Goal: Task Accomplishment & Management: Complete application form

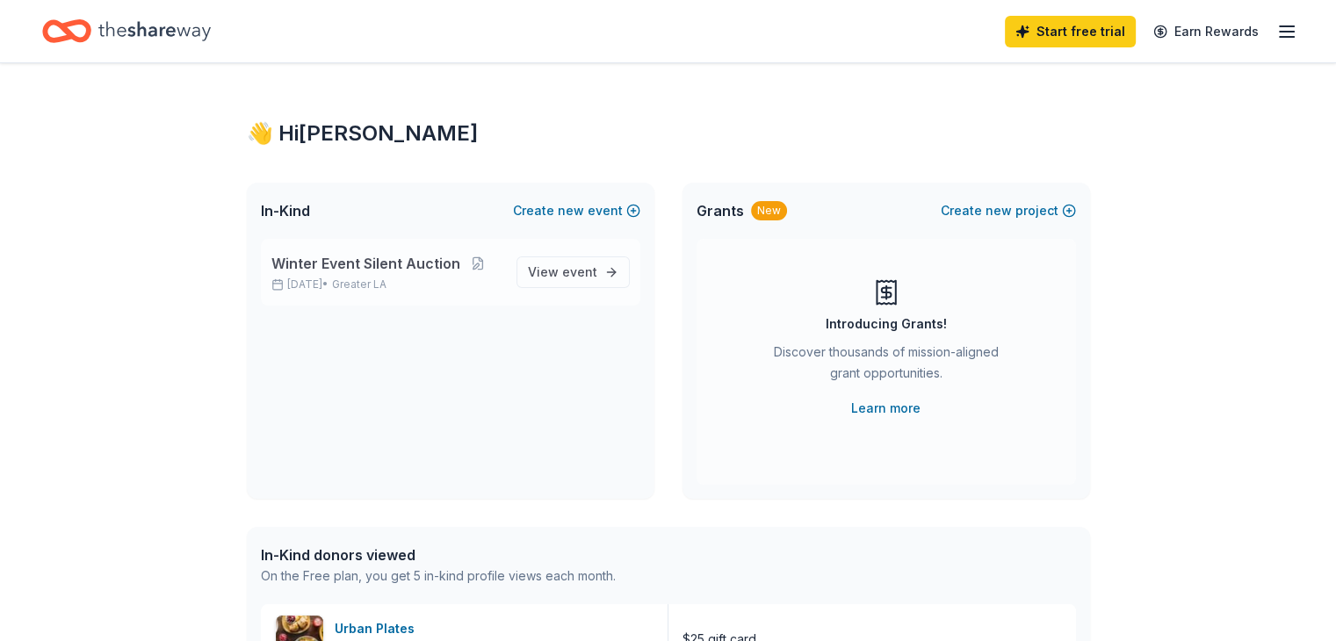
click at [386, 256] on span "Winter Event Silent Auction" at bounding box center [365, 263] width 189 height 21
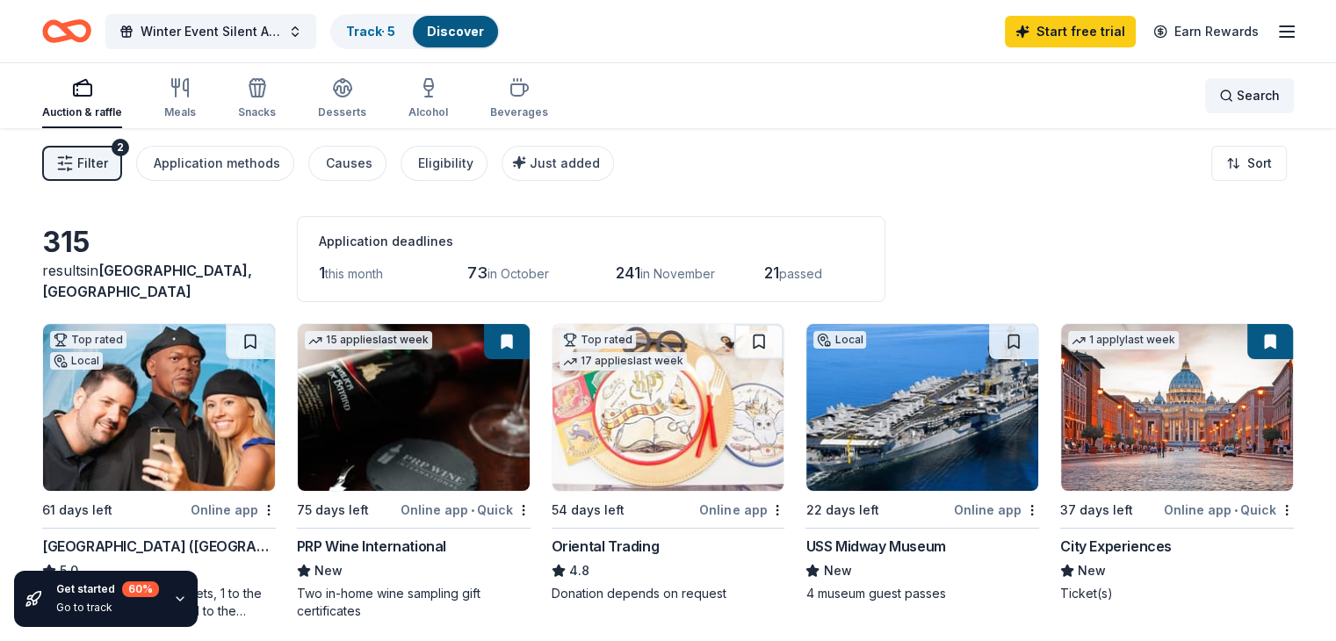
click at [1237, 92] on span "Search" at bounding box center [1258, 95] width 43 height 21
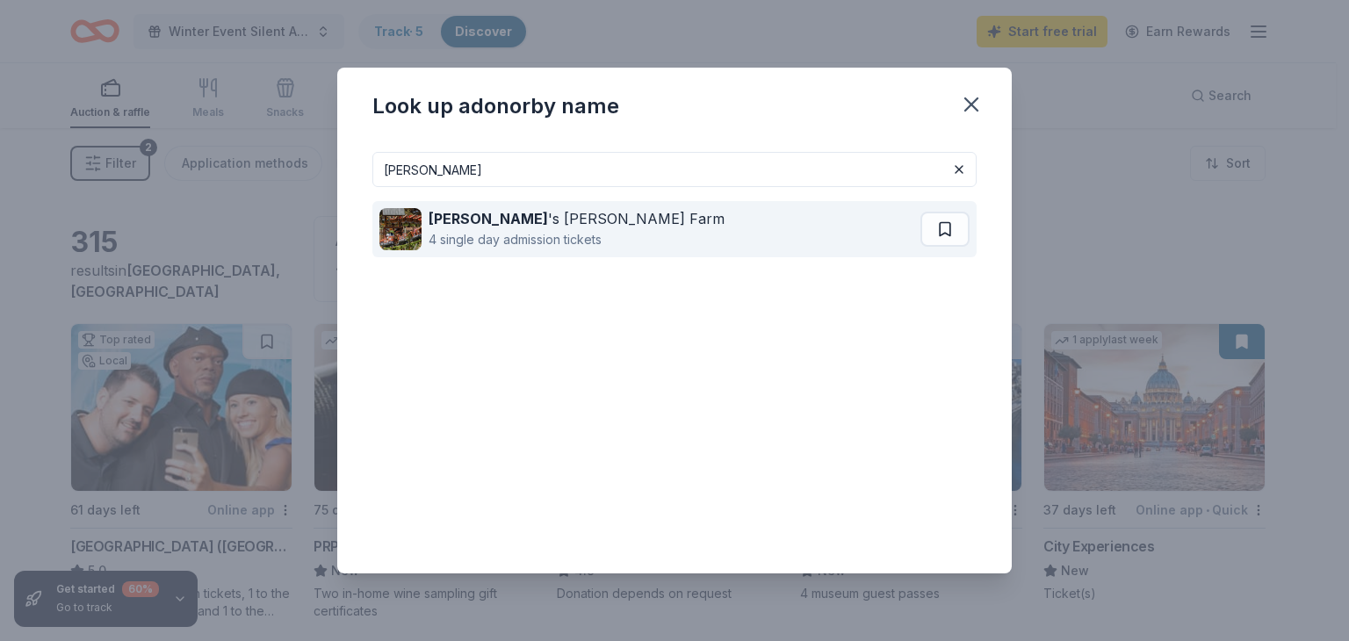
click at [585, 206] on div "Knott 's Berry Farm 4 single day admission tickets" at bounding box center [649, 229] width 541 height 56
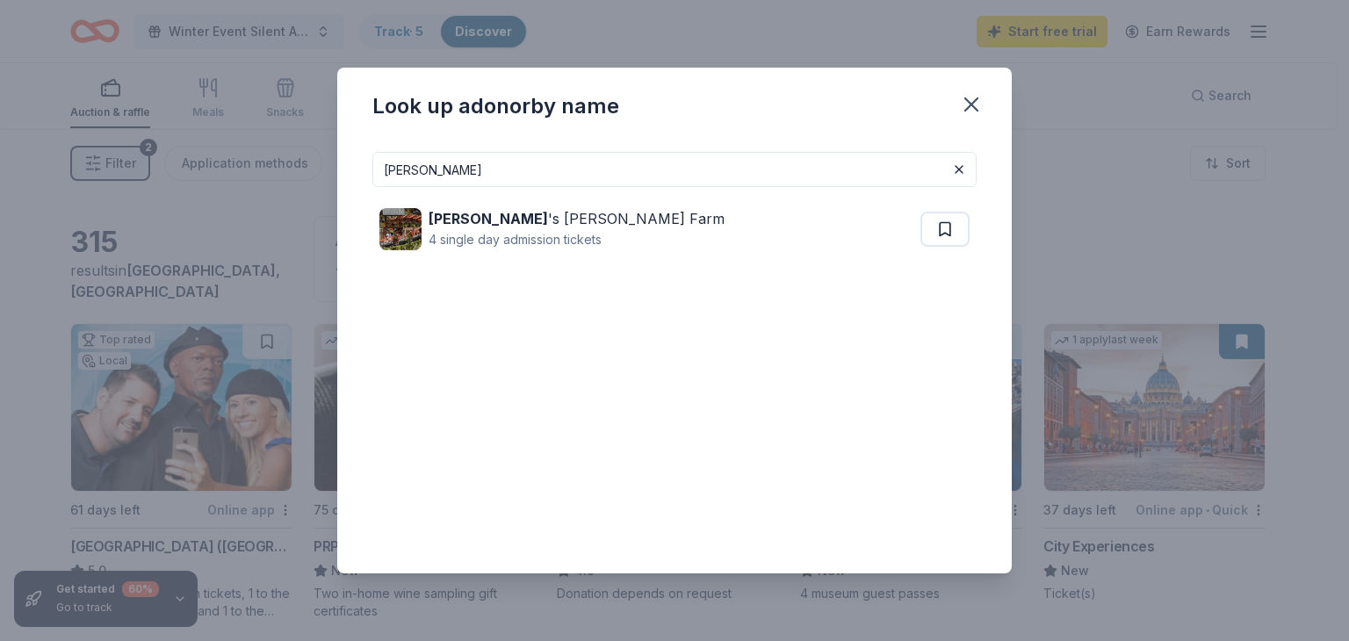
drag, startPoint x: 432, startPoint y: 161, endPoint x: 348, endPoint y: 162, distance: 84.3
click at [348, 162] on div "knott Knott 's Berry Farm 4 single day admission tickets" at bounding box center [674, 356] width 675 height 436
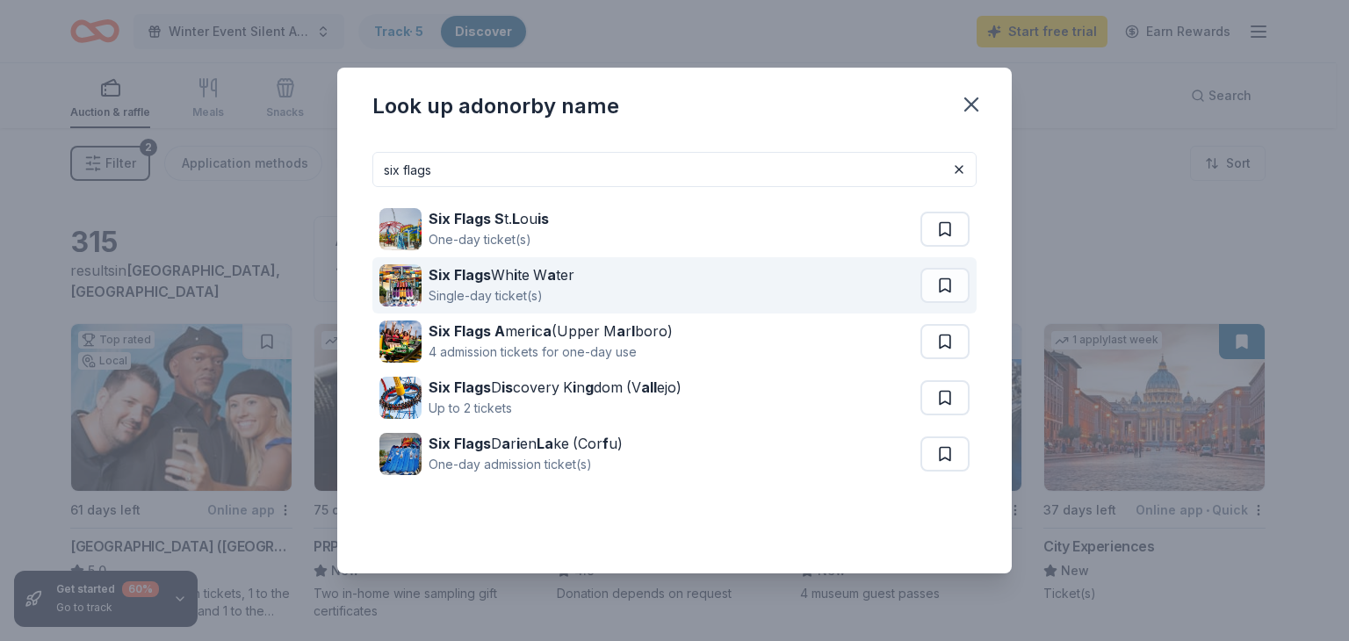
click at [516, 289] on div "Single-day ticket(s)" at bounding box center [502, 295] width 146 height 21
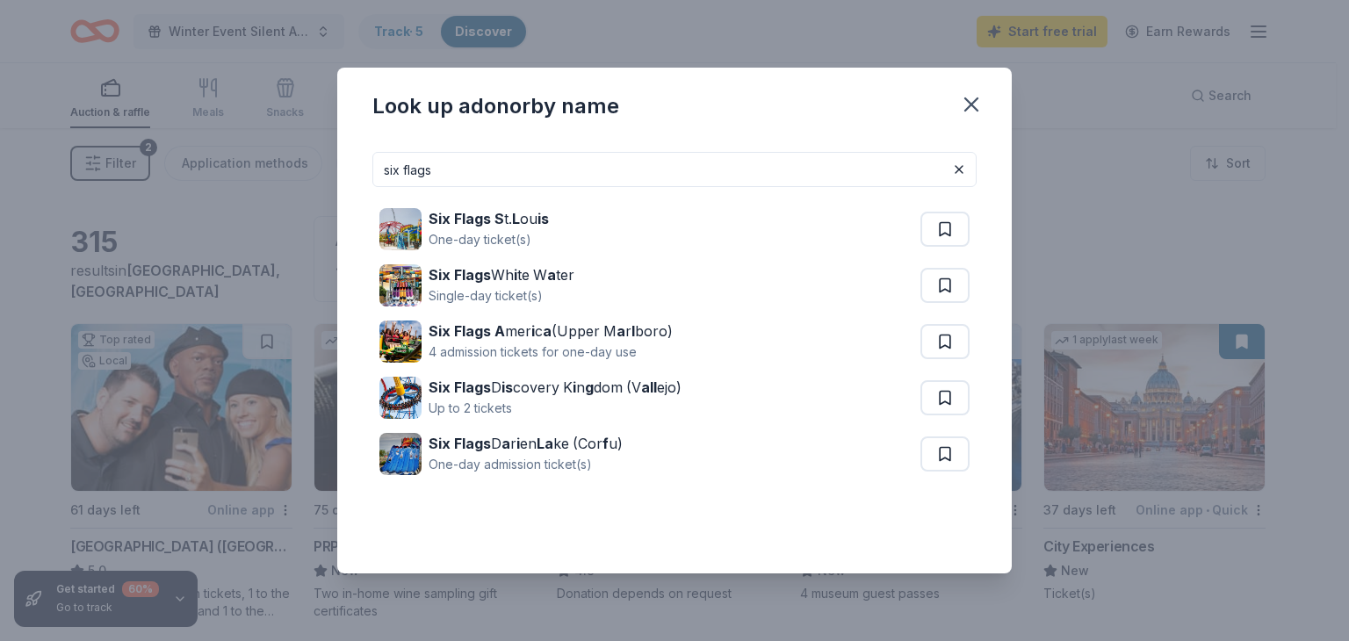
click at [460, 156] on input "six flags" at bounding box center [674, 169] width 604 height 35
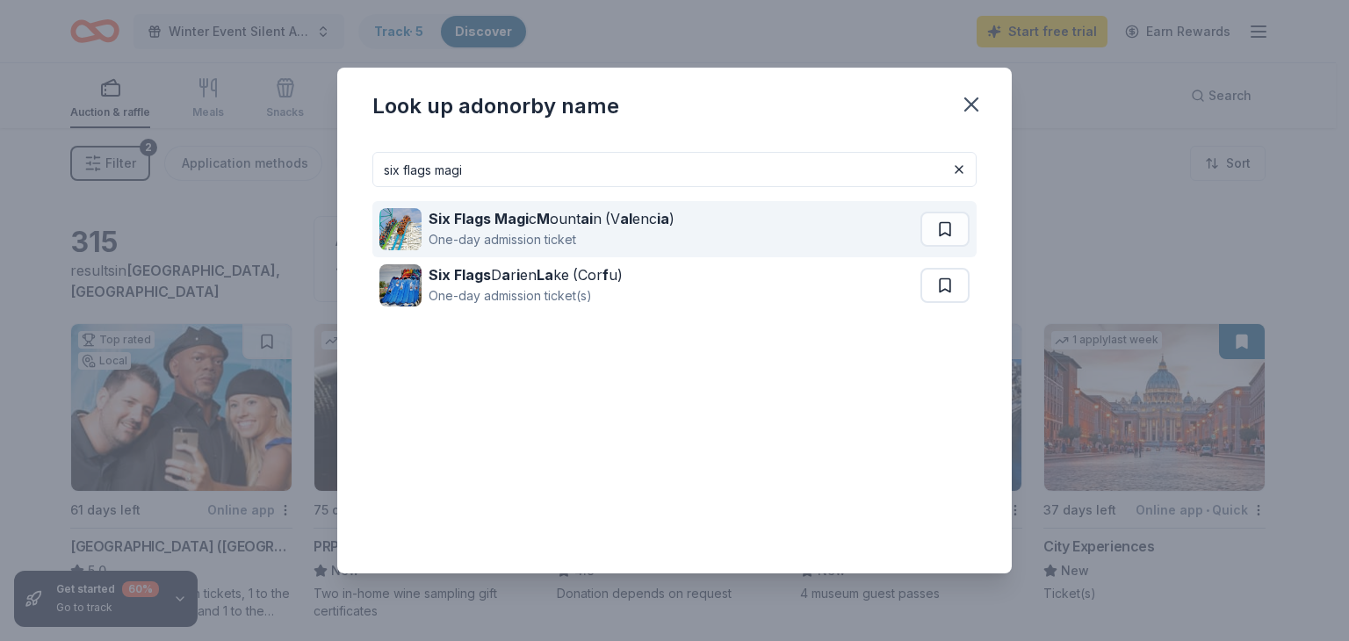
type input "six flags magi"
click at [510, 229] on div "One-day admission ticket" at bounding box center [552, 239] width 246 height 21
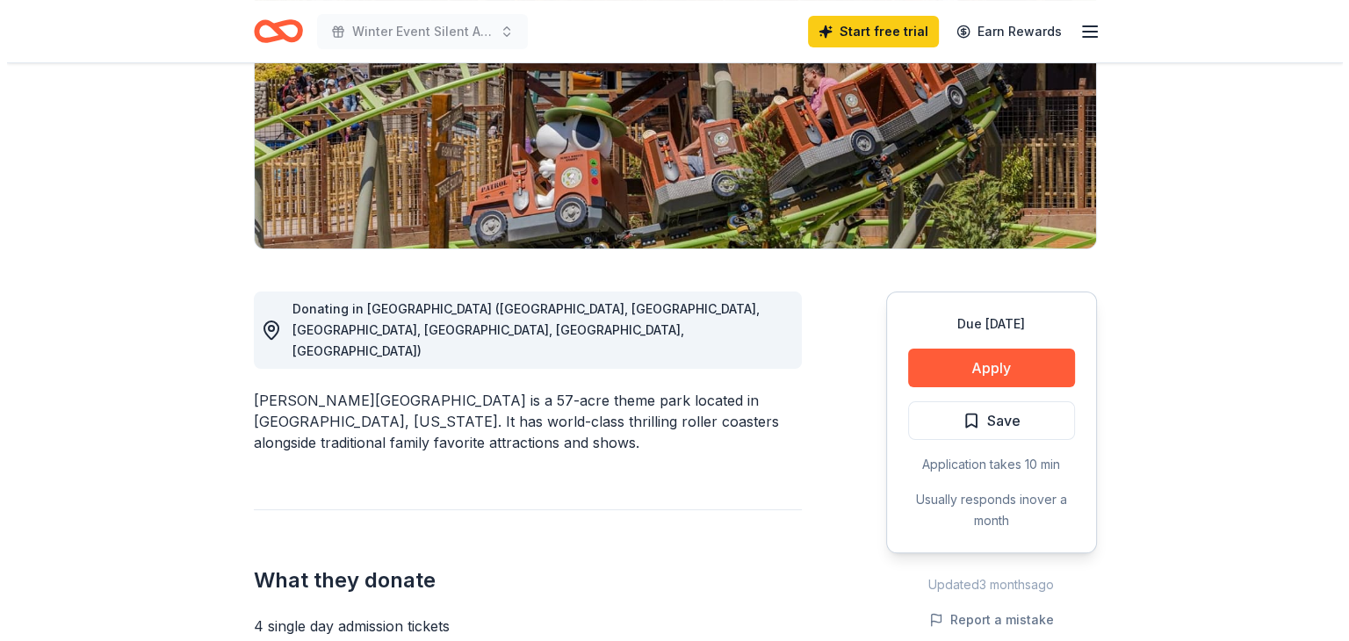
scroll to position [291, 0]
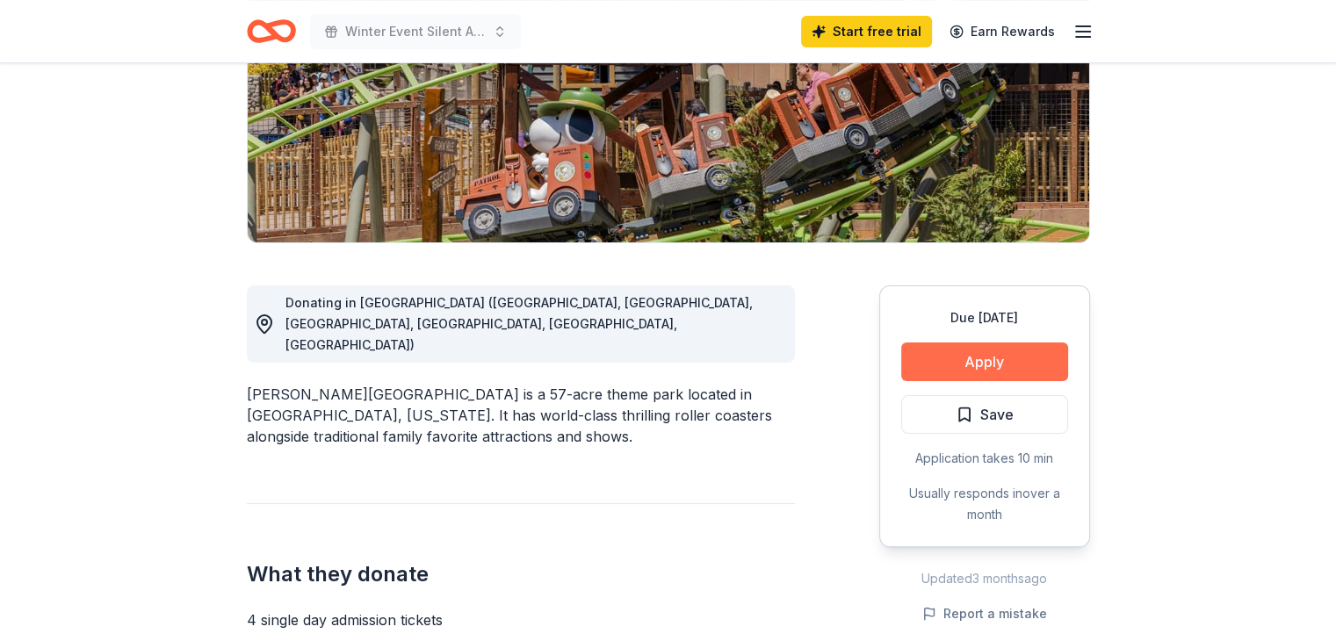
click at [956, 359] on button "Apply" at bounding box center [984, 362] width 167 height 39
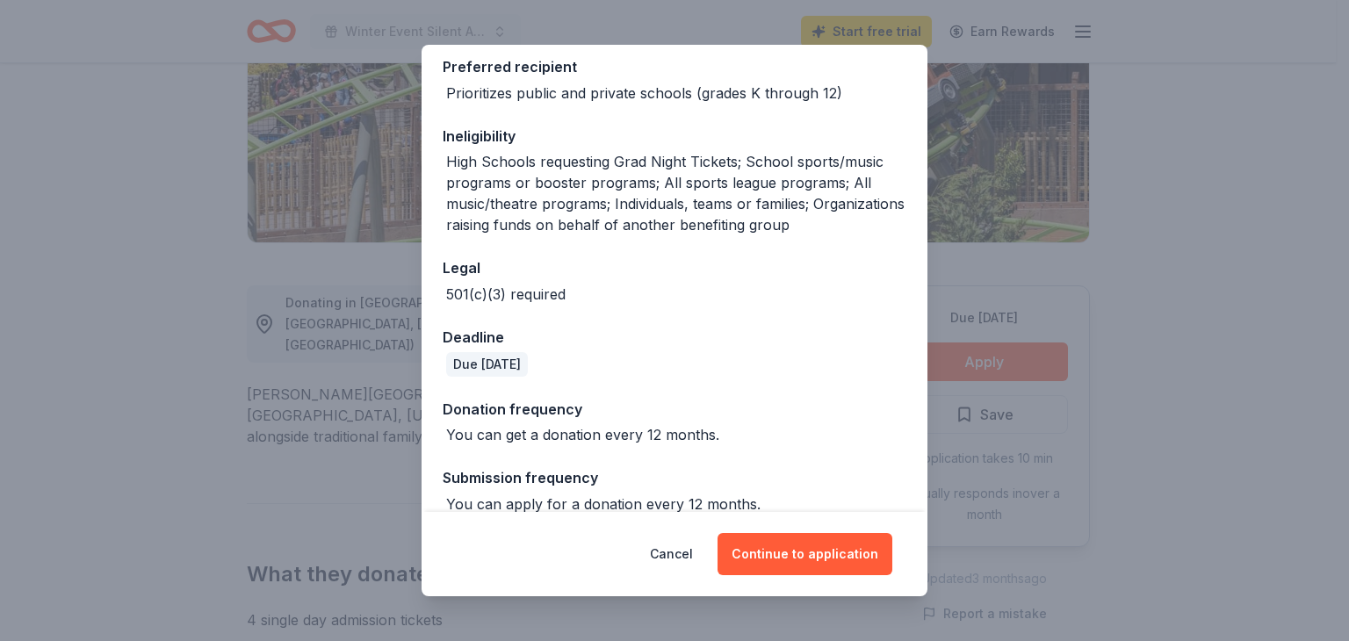
scroll to position [314, 0]
click at [806, 538] on button "Continue to application" at bounding box center [805, 554] width 175 height 42
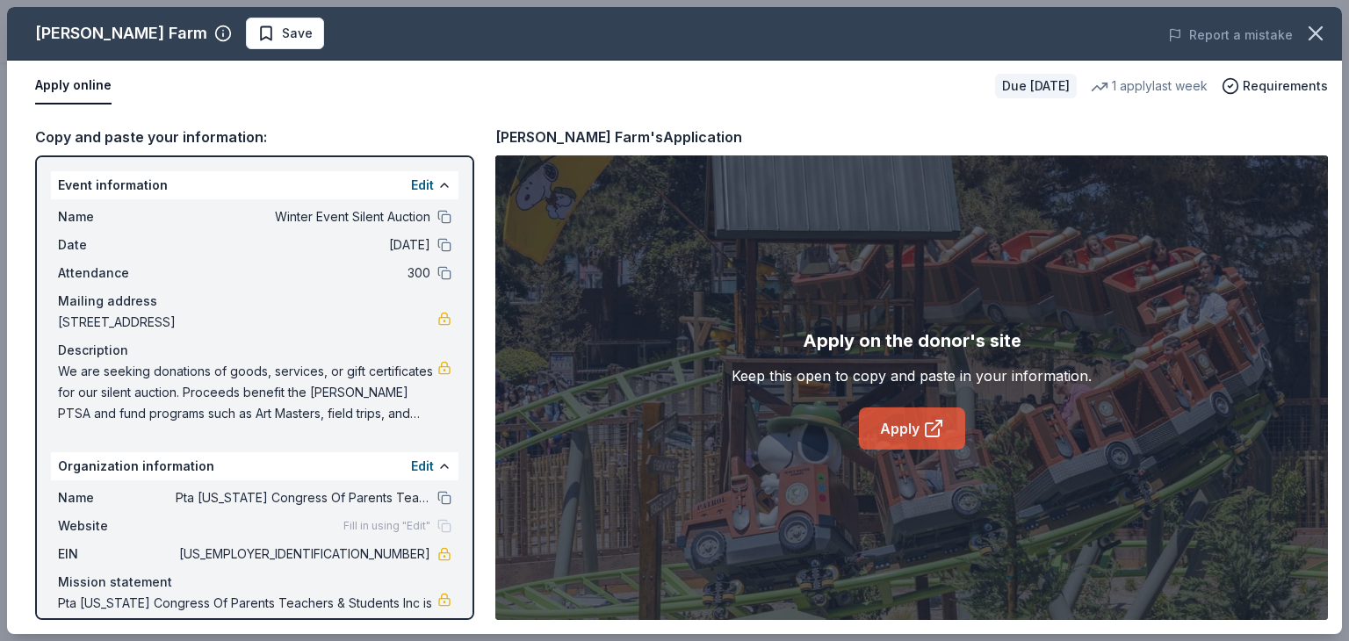
click at [910, 429] on link "Apply" at bounding box center [912, 429] width 106 height 42
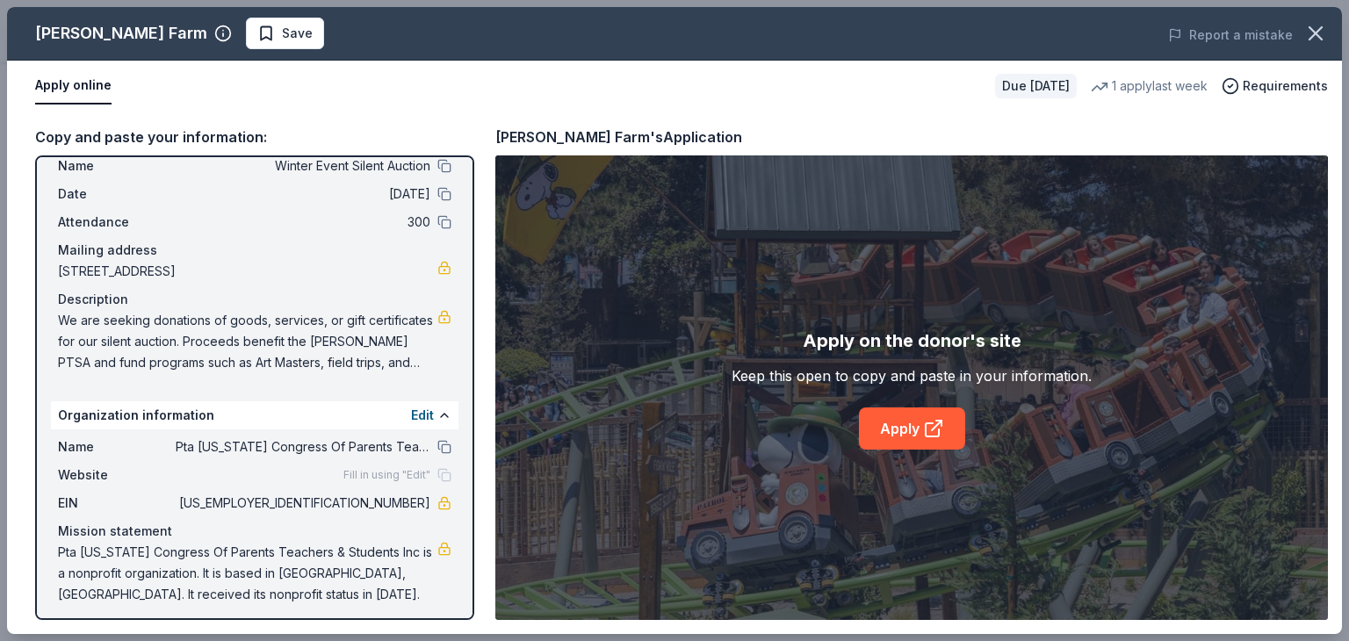
scroll to position [58, 0]
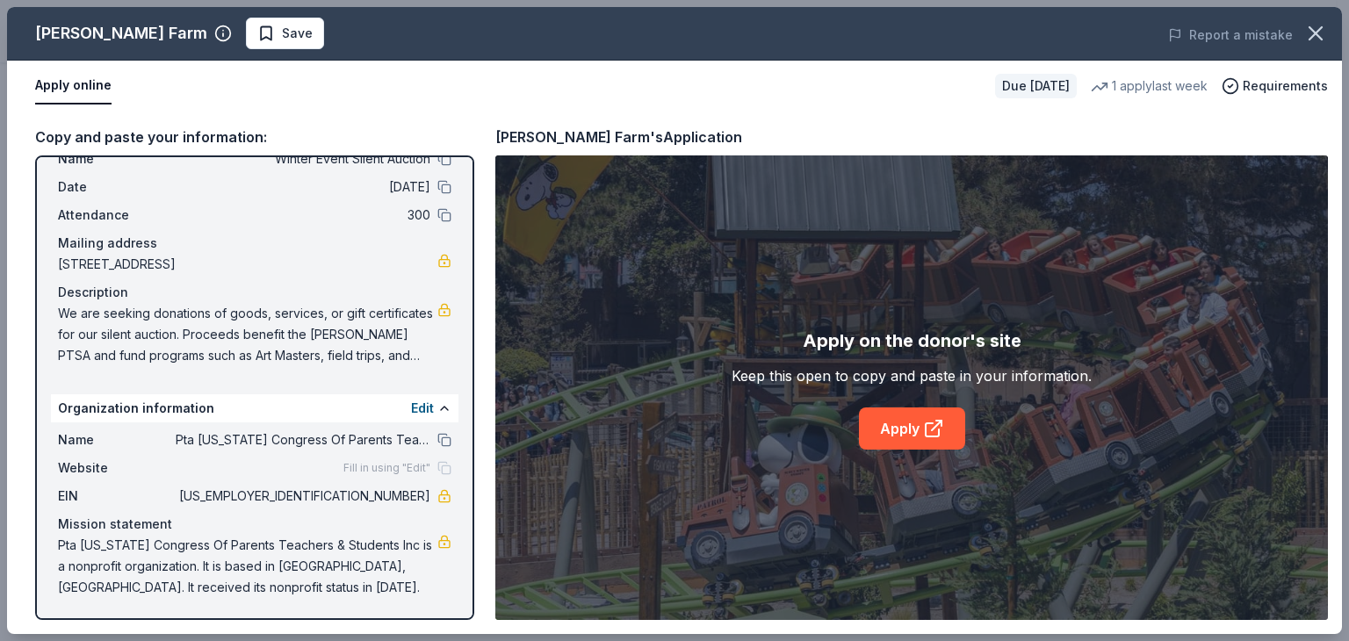
click at [352, 565] on span "Pta [US_STATE] Congress Of Parents Teachers & Students Inc is a nonprofit organ…" at bounding box center [247, 566] width 379 height 63
drag, startPoint x: 473, startPoint y: 458, endPoint x: 471, endPoint y: 297, distance: 160.7
click at [471, 297] on div "Event information Edit Name Winter Event Silent Auction Date [DATE] Attendance …" at bounding box center [254, 387] width 439 height 465
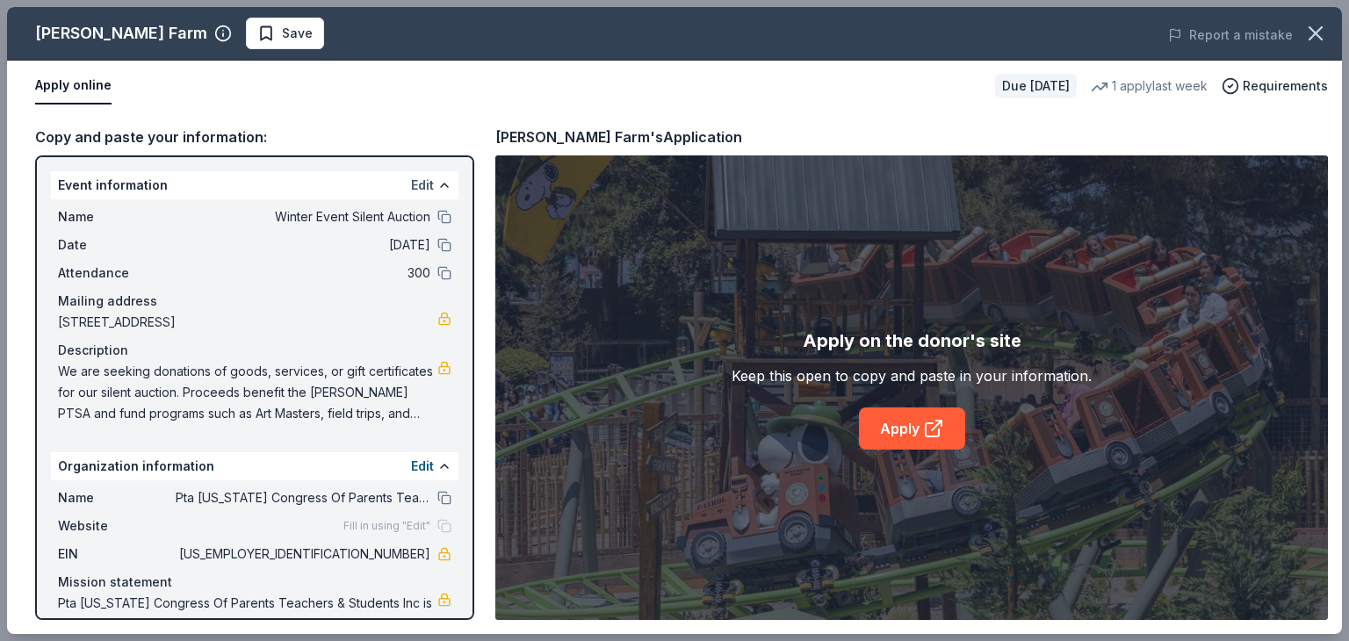
click at [411, 185] on button "Edit" at bounding box center [422, 185] width 23 height 21
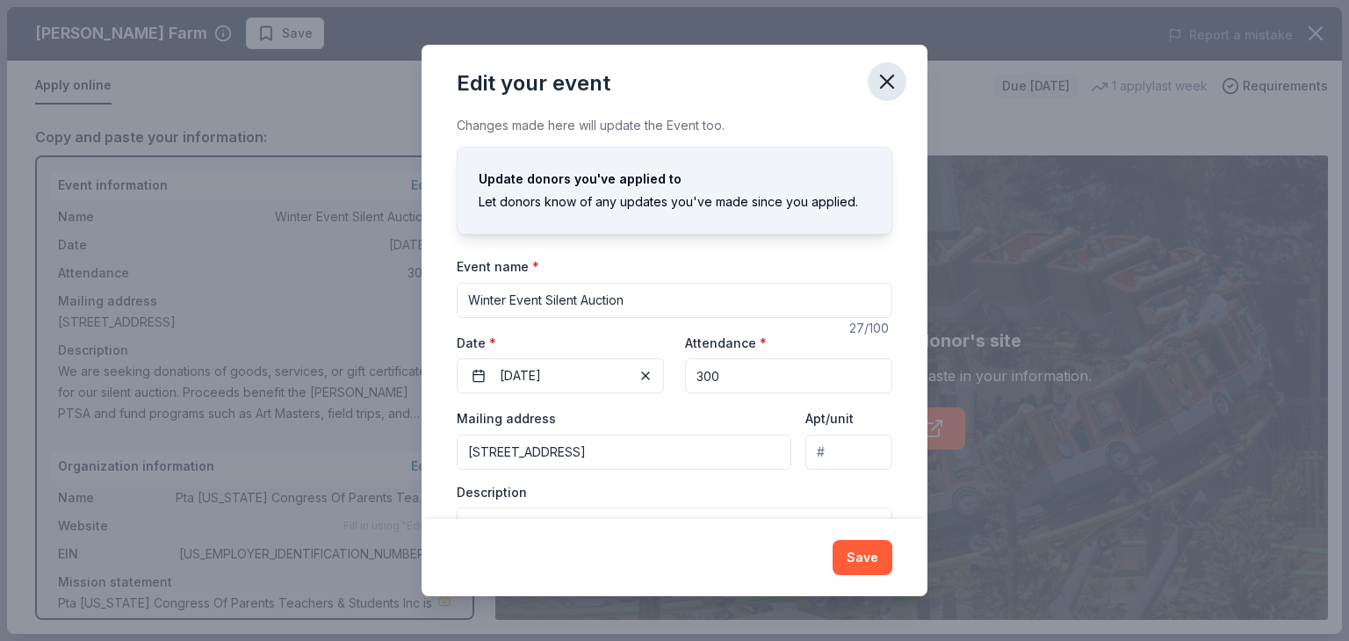
click at [883, 87] on icon "button" at bounding box center [887, 81] width 25 height 25
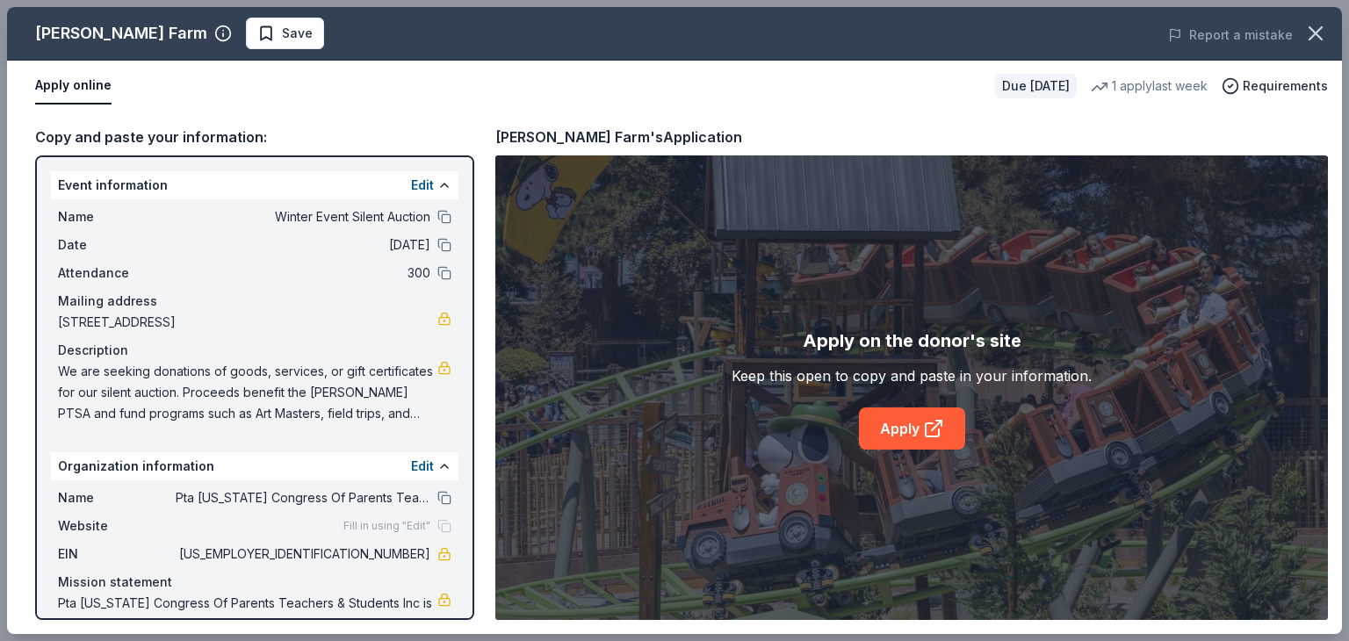
scroll to position [58, 0]
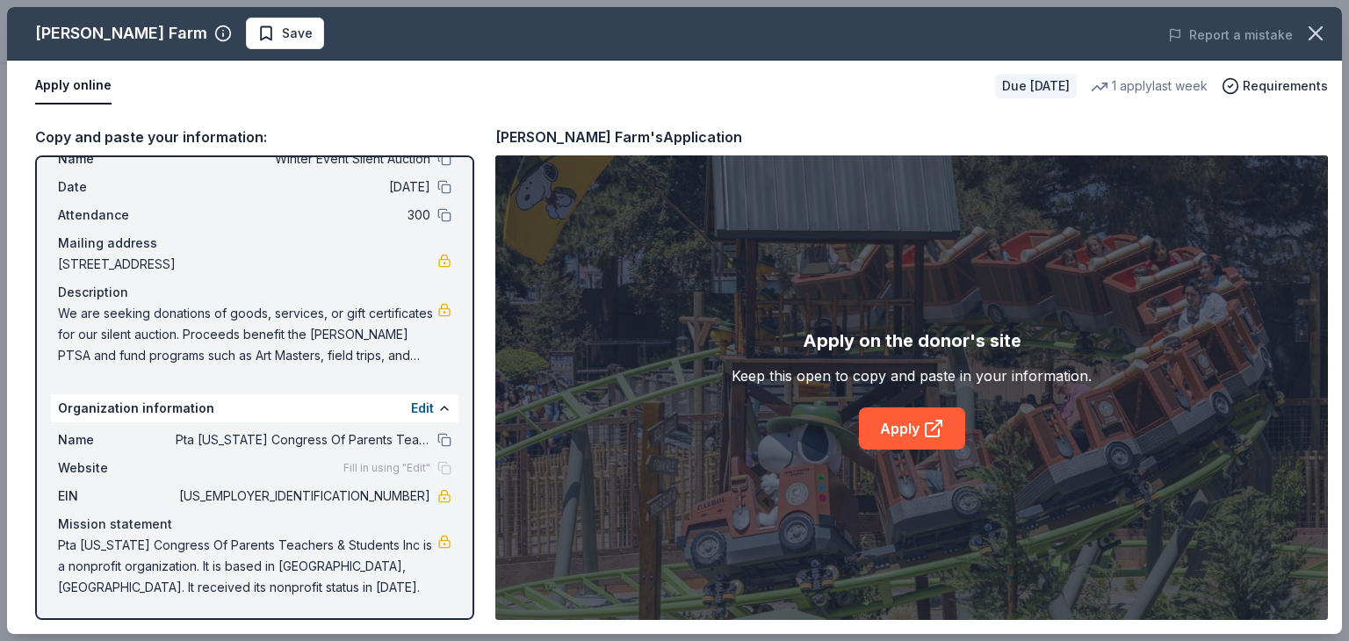
click at [358, 552] on span "Pta [US_STATE] Congress Of Parents Teachers & Students Inc is a nonprofit organ…" at bounding box center [247, 566] width 379 height 63
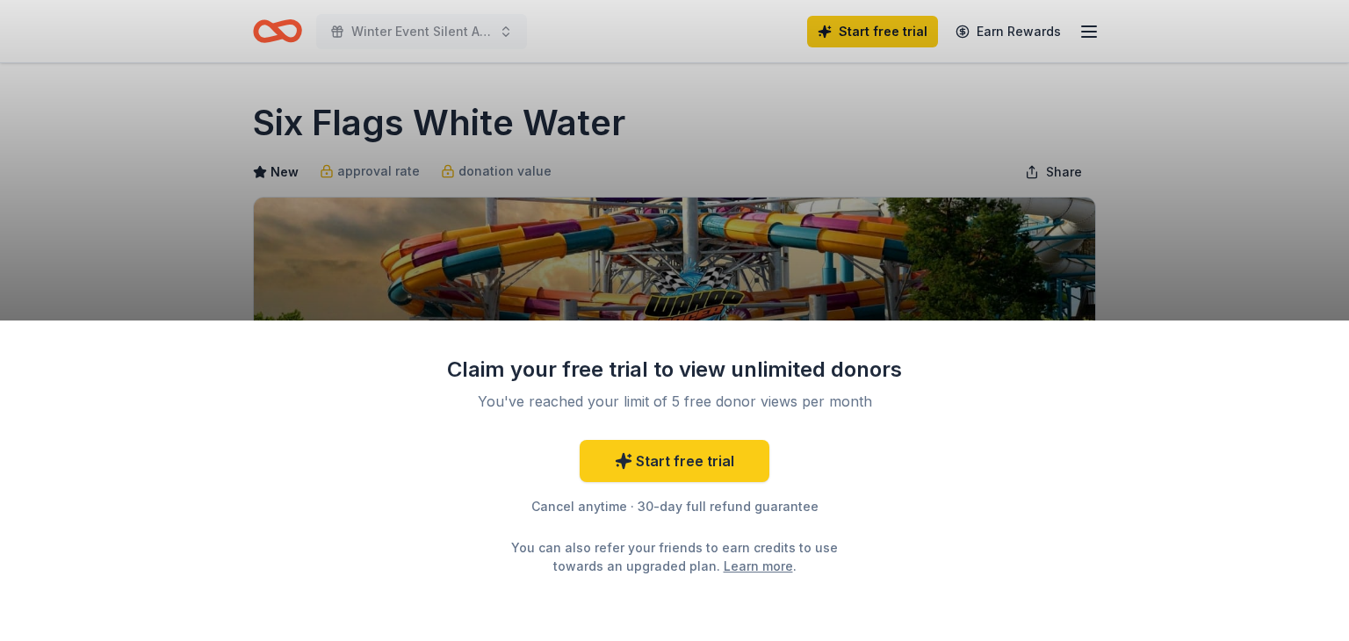
click at [1101, 162] on div "Claim your free trial to view unlimited donors You've reached your limit of 5 f…" at bounding box center [674, 320] width 1349 height 641
drag, startPoint x: 422, startPoint y: 133, endPoint x: 608, endPoint y: 114, distance: 187.1
click at [608, 114] on div "Claim your free trial to view unlimited donors You've reached your limit of 5 f…" at bounding box center [674, 320] width 1349 height 641
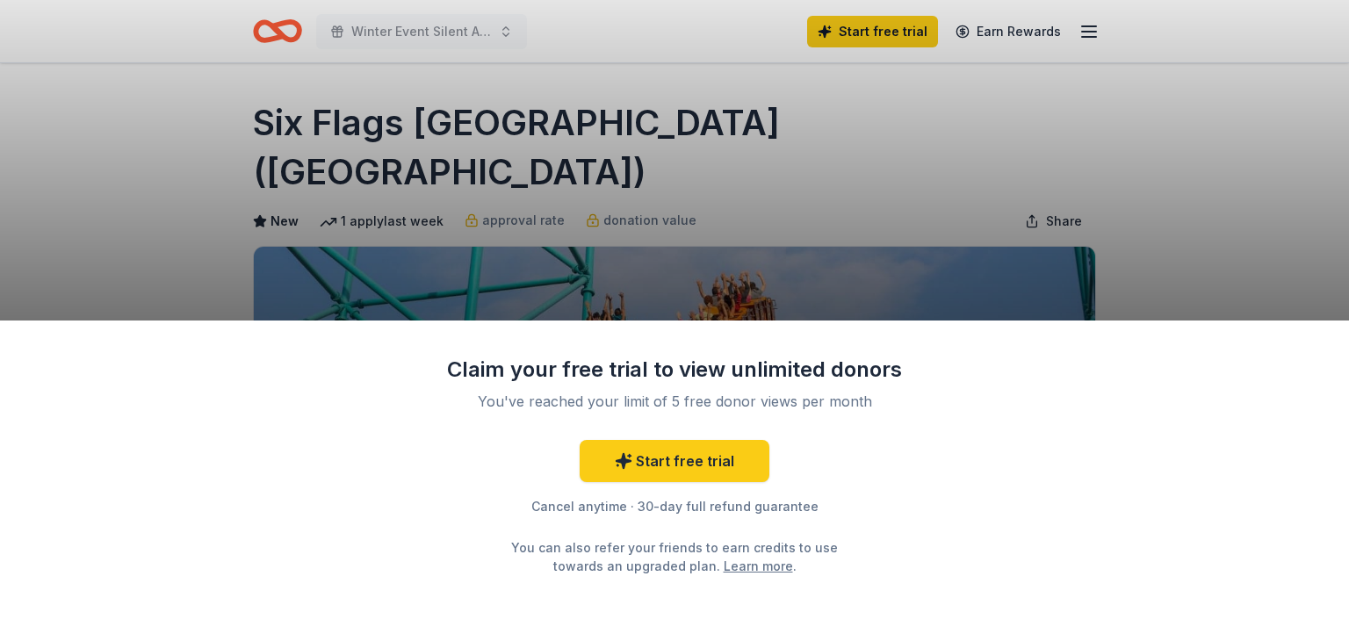
click at [1149, 198] on div "Claim your free trial to view unlimited donors You've reached your limit of 5 f…" at bounding box center [674, 320] width 1349 height 641
